Goal: Task Accomplishment & Management: Manage account settings

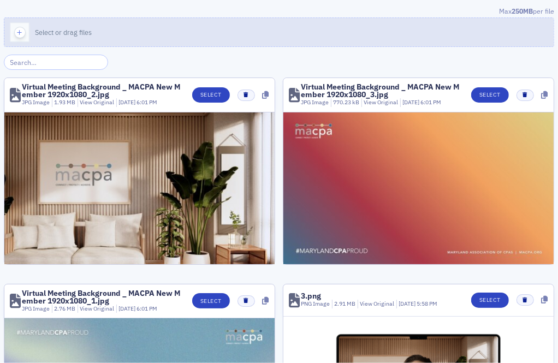
click at [285, 34] on button "Select or drag files" at bounding box center [279, 32] width 551 height 30
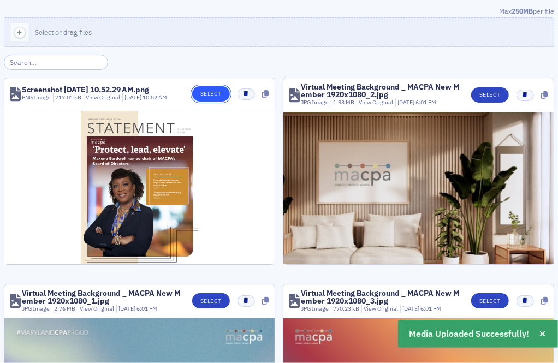
click at [221, 95] on button "Select" at bounding box center [211, 93] width 38 height 15
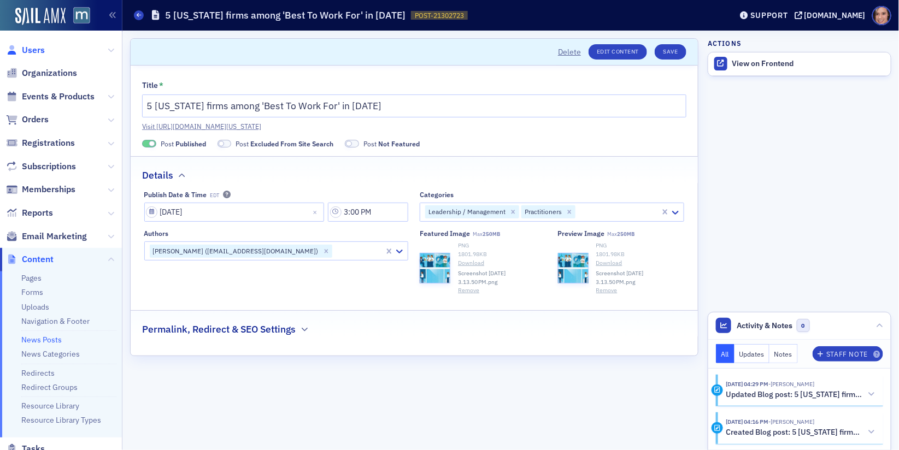
click at [36, 44] on span "Users" at bounding box center [33, 50] width 23 height 12
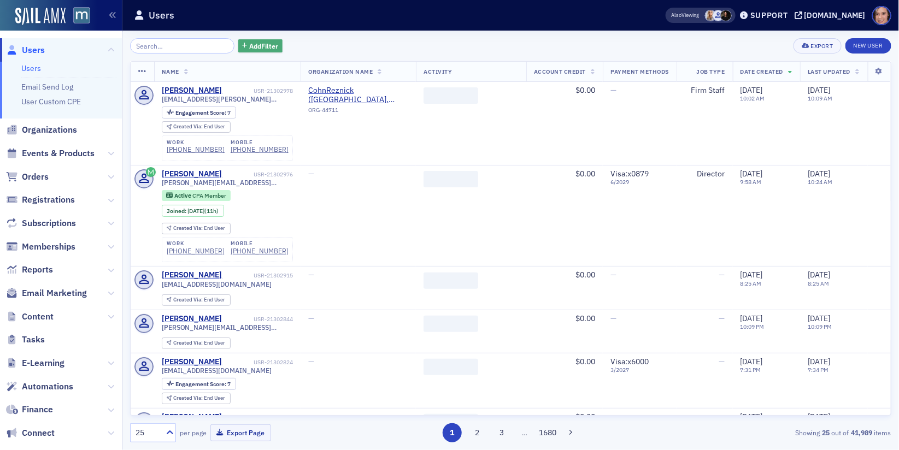
click at [251, 48] on span "Add Filter" at bounding box center [263, 46] width 29 height 10
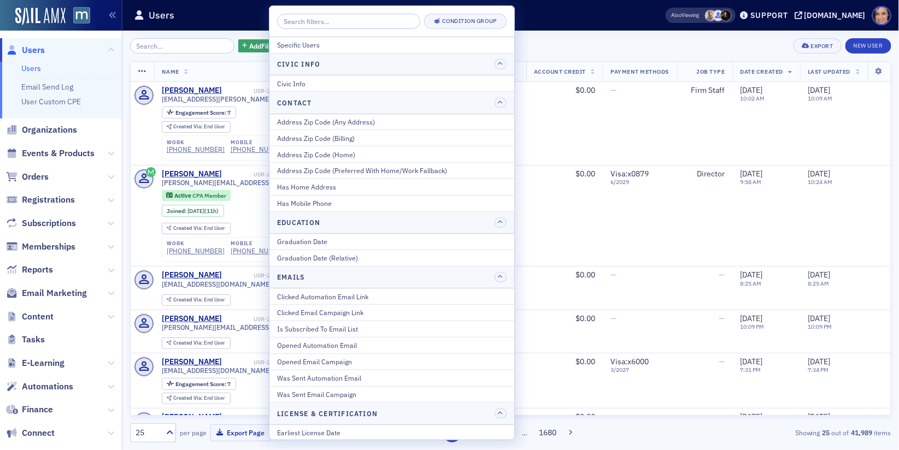
click at [362, 18] on input "search" at bounding box center [348, 21] width 143 height 15
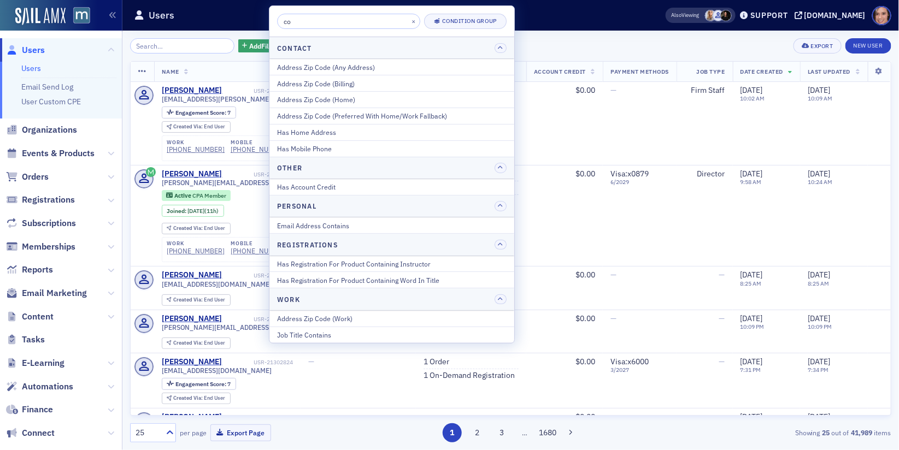
type input "c"
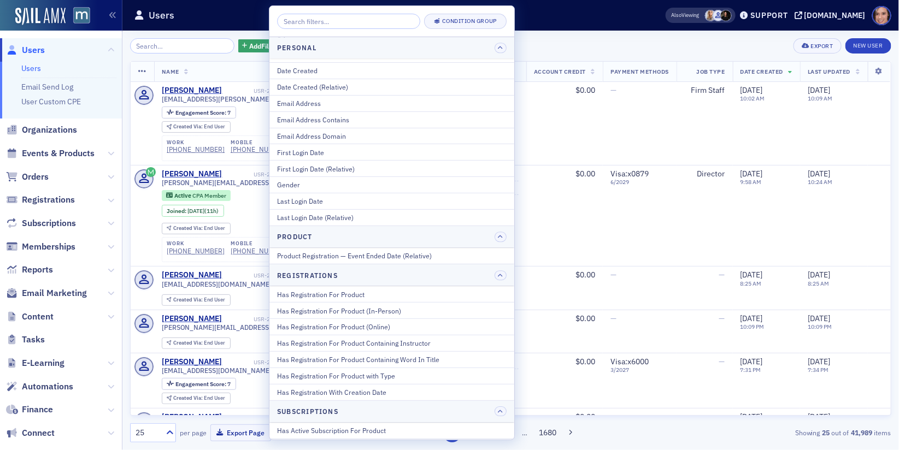
scroll to position [1322, 0]
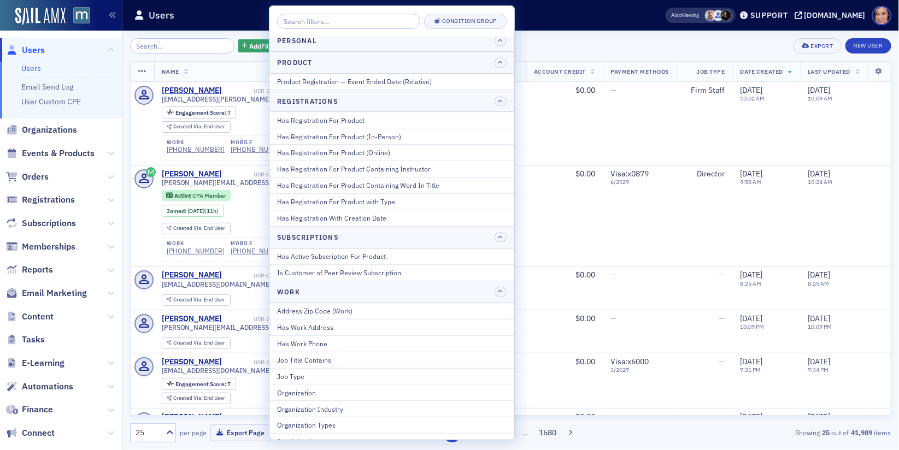
click at [577, 29] on header "Users Also Viewing Support [DOMAIN_NAME]" at bounding box center [510, 15] width 776 height 31
